Goal: Navigation & Orientation: Find specific page/section

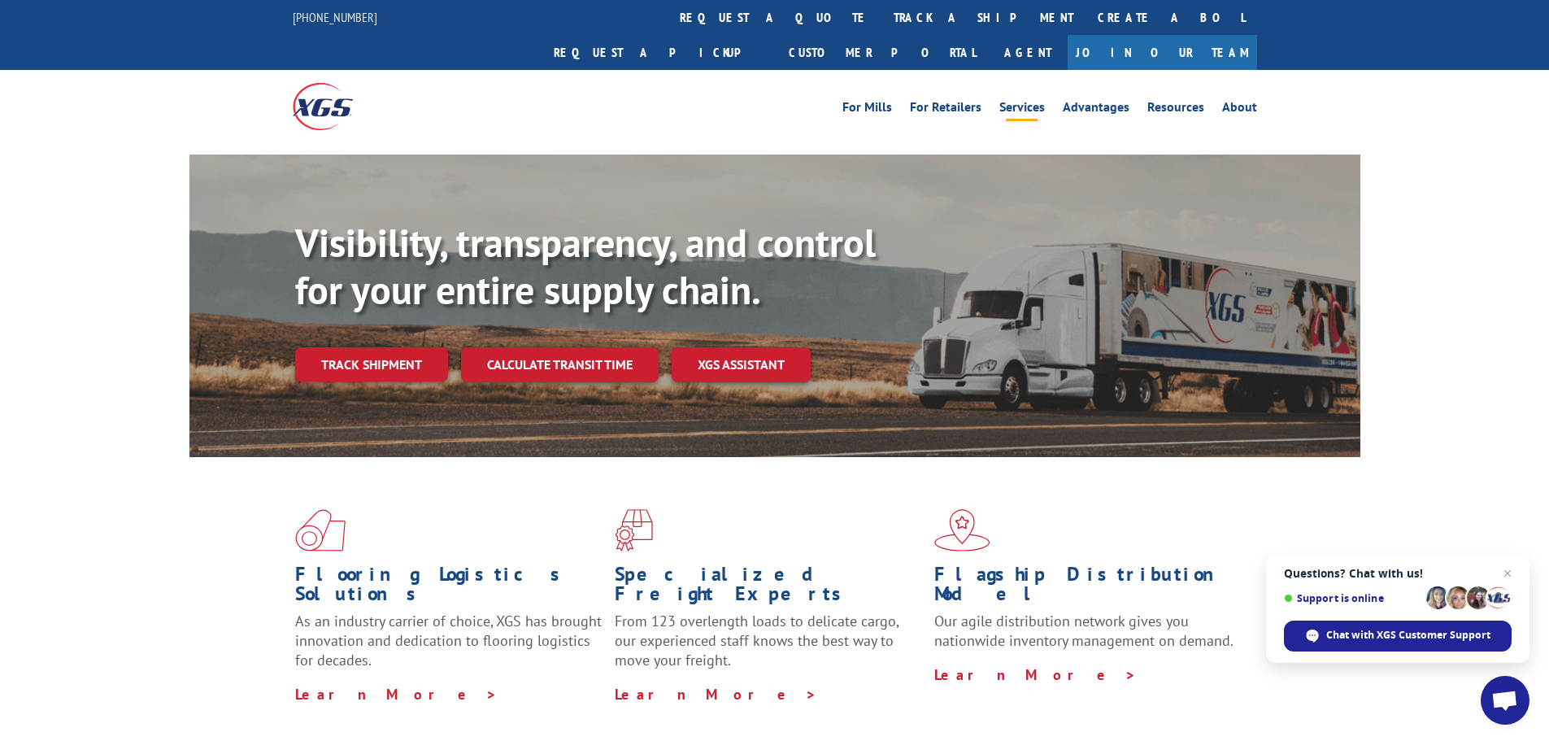
click at [1031, 101] on link "Services" at bounding box center [1022, 110] width 46 height 18
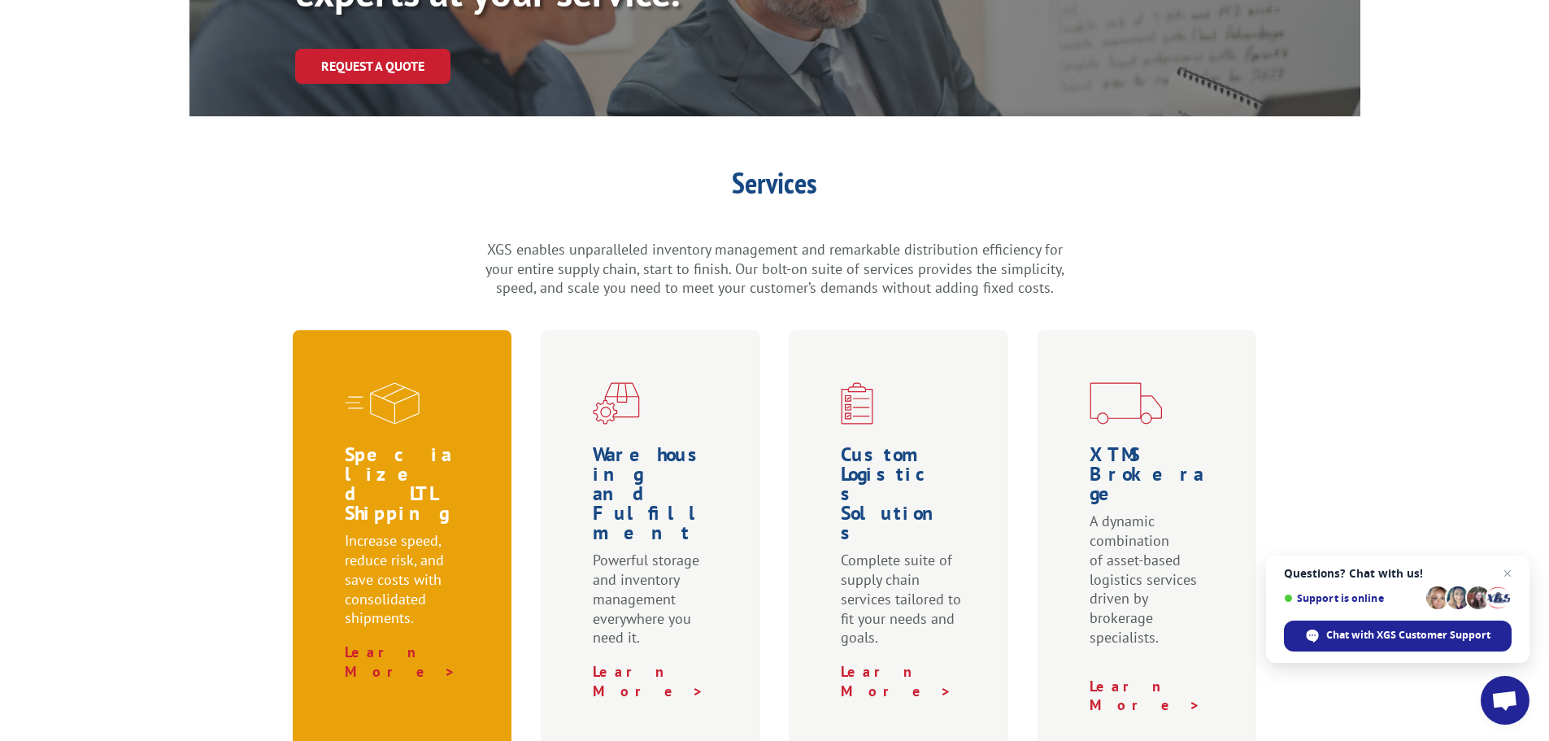
scroll to position [325, 0]
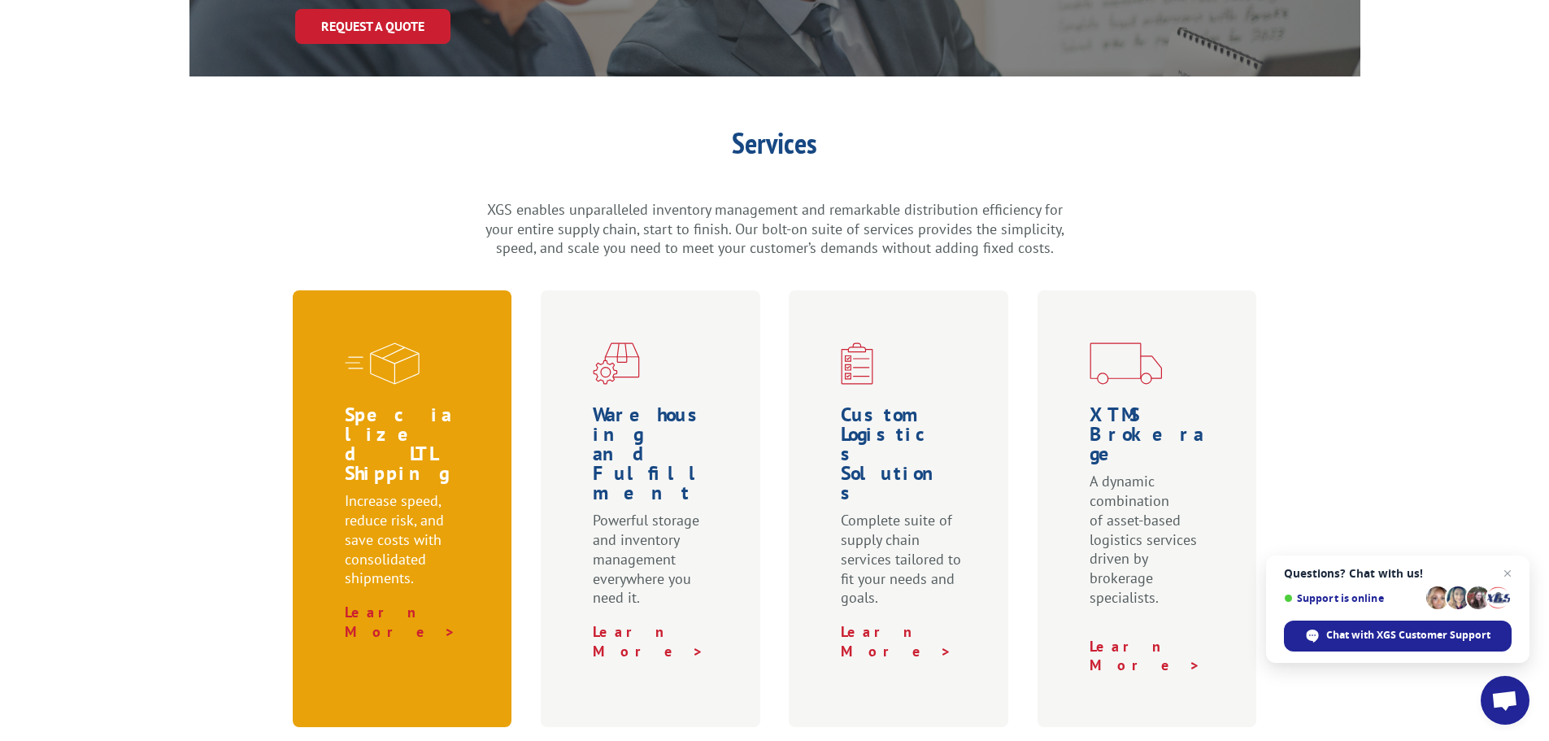
click at [395, 491] on p "Increase speed, reduce risk, and save costs with consolidated shipments." at bounding box center [406, 546] width 122 height 111
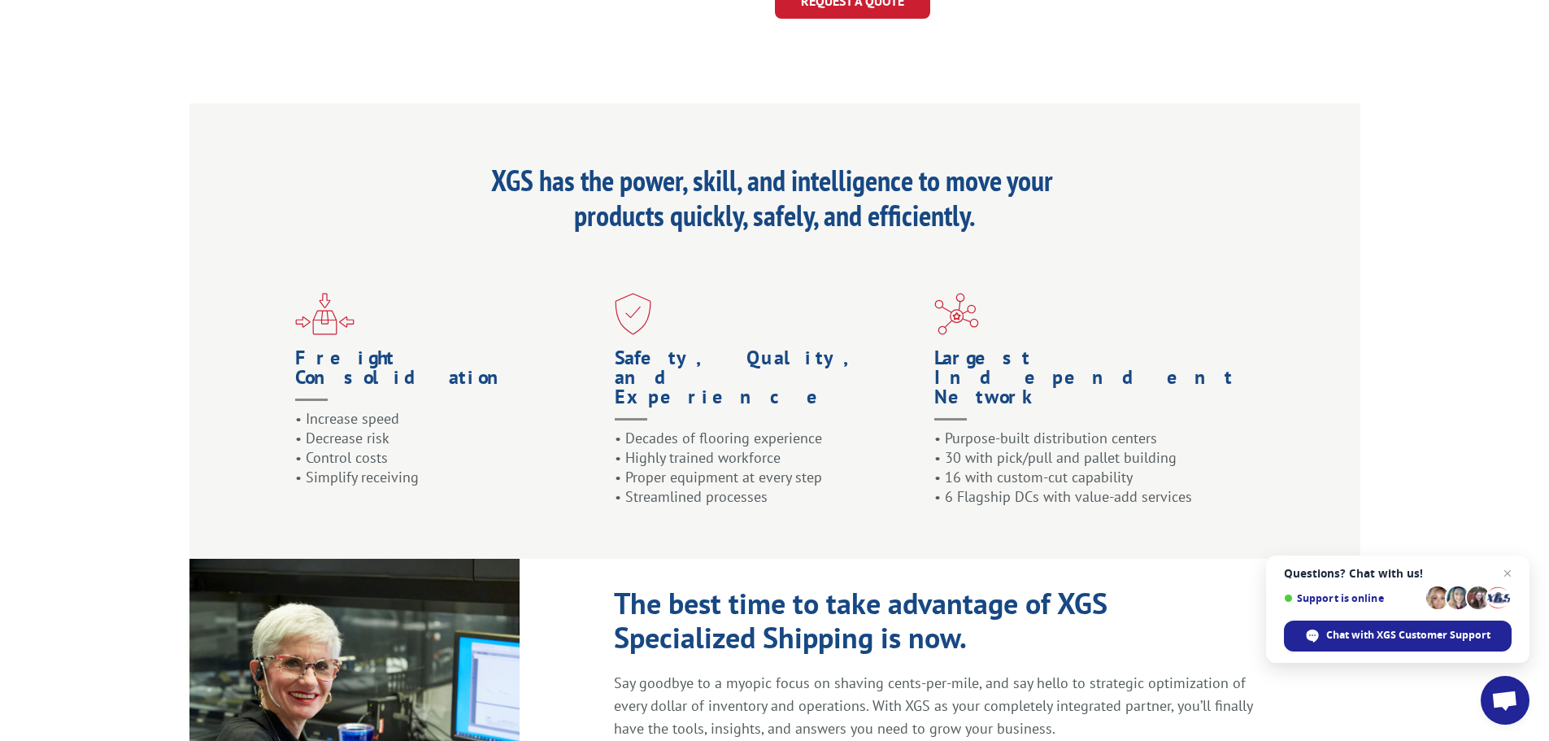
scroll to position [1707, 0]
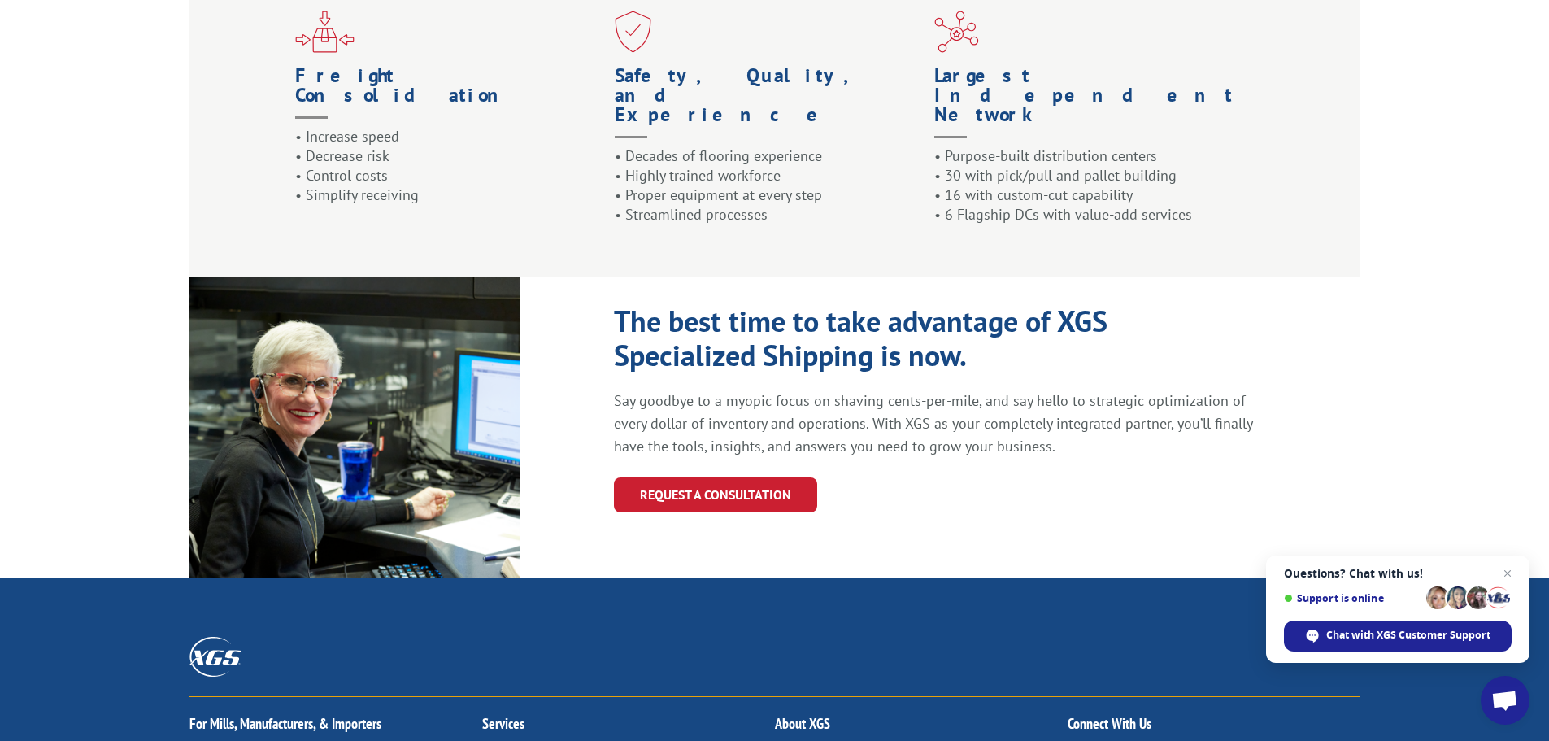
click at [541, 740] on link "Specialized LTL Shipping" at bounding box center [551, 748] width 138 height 16
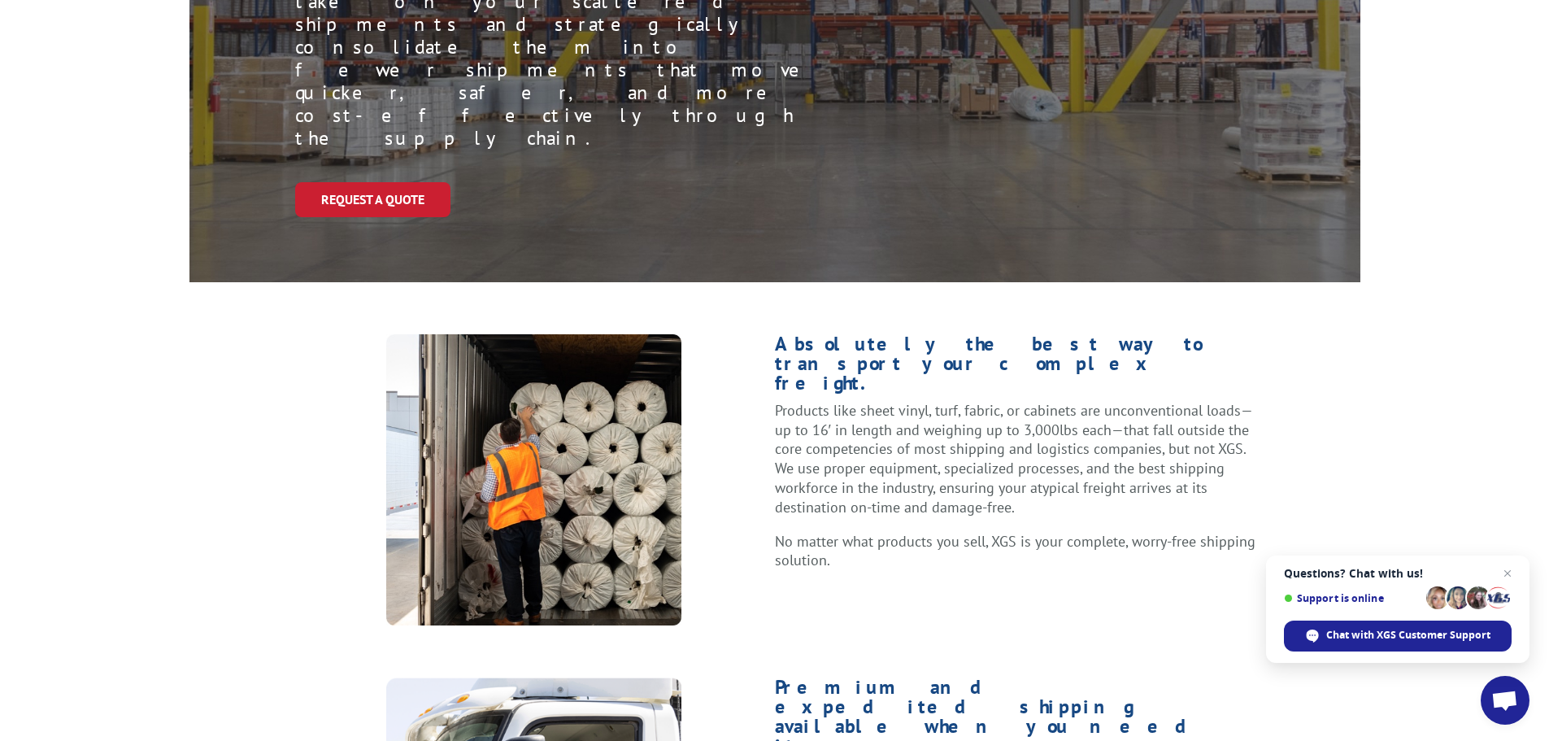
scroll to position [488, 0]
